Goal: Task Accomplishment & Management: Manage account settings

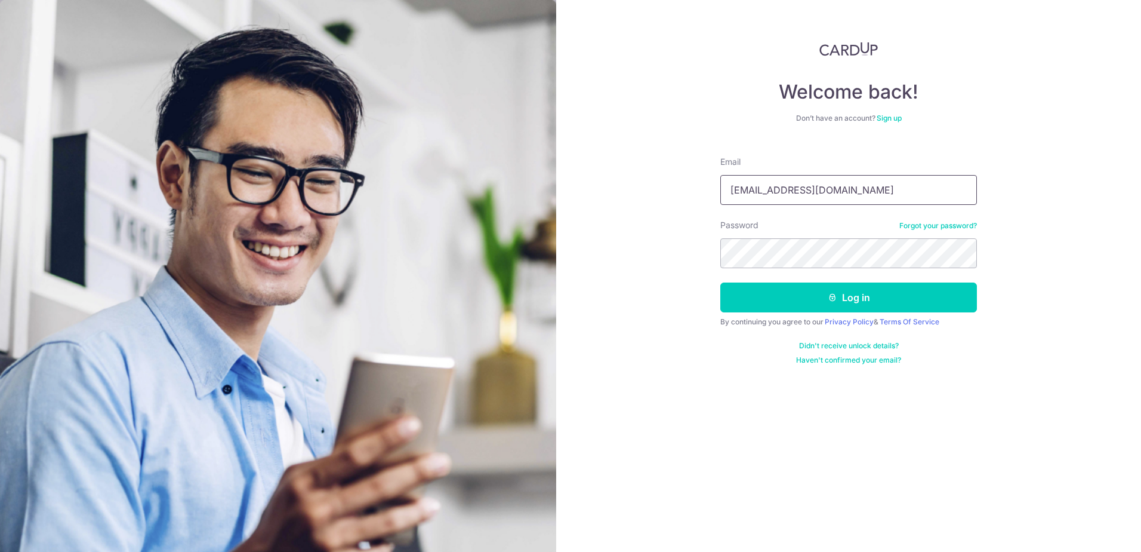
click at [782, 185] on input "[EMAIL_ADDRESS][DOMAIN_NAME]" at bounding box center [849, 190] width 257 height 30
type input "[EMAIL_ADDRESS][DOMAIN_NAME]"
click at [808, 297] on button "Log in" at bounding box center [849, 297] width 257 height 30
